Goal: Register for event/course

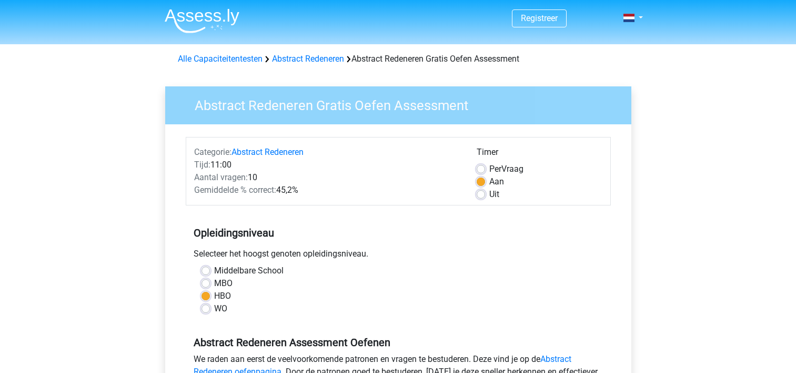
scroll to position [263, 0]
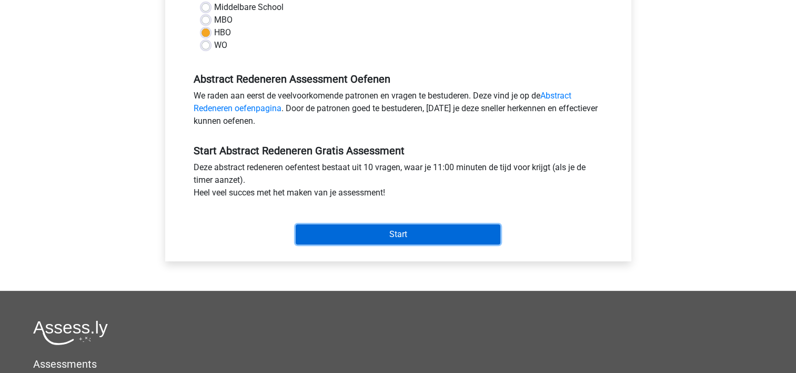
click at [402, 232] on input "Start" at bounding box center [398, 234] width 205 height 20
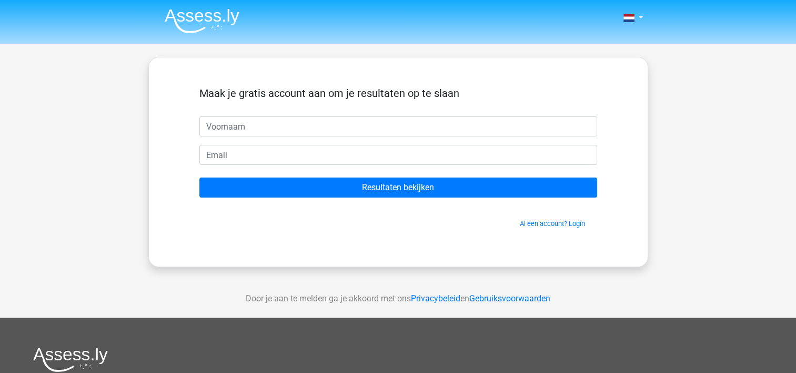
click at [753, 154] on div "Nederlands English" at bounding box center [398, 297] width 796 height 595
click at [561, 225] on link "Al een account? Login" at bounding box center [552, 223] width 65 height 8
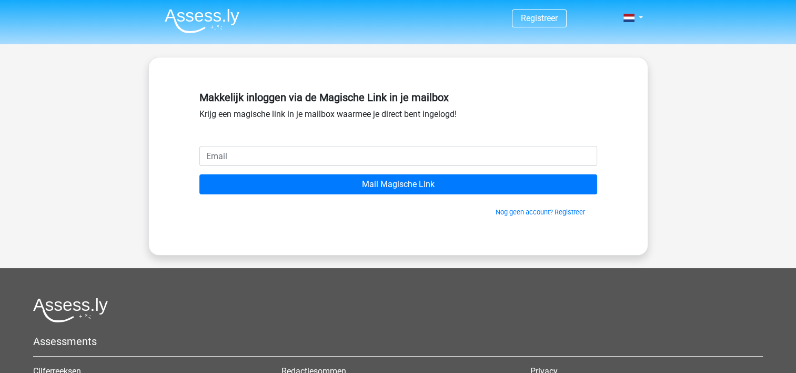
click at [381, 160] on input "email" at bounding box center [398, 156] width 398 height 20
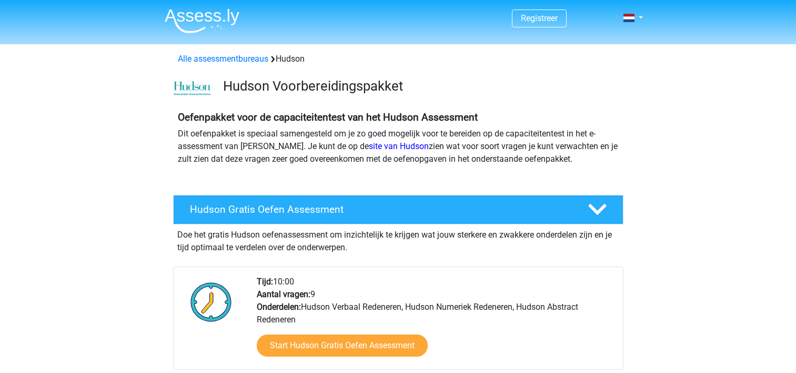
scroll to position [474, 0]
